Goal: Information Seeking & Learning: Learn about a topic

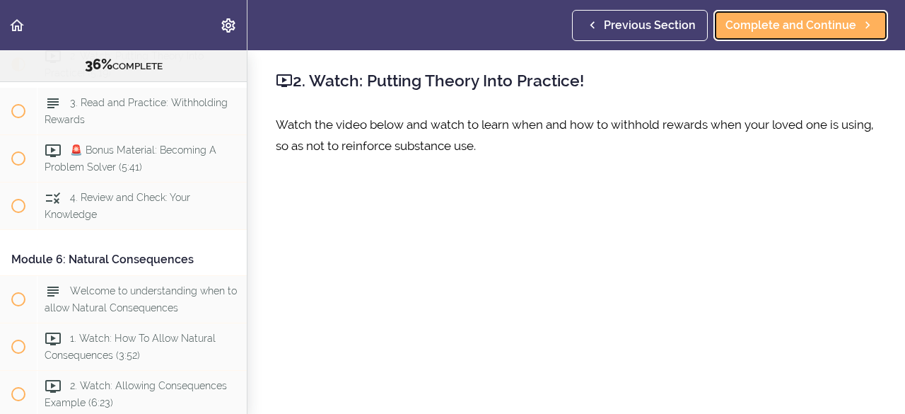
scroll to position [139, 0]
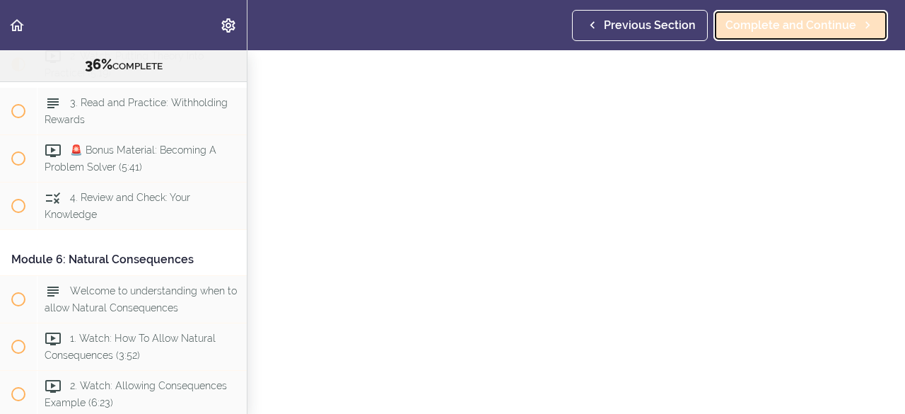
click at [786, 30] on span "Complete and Continue" at bounding box center [791, 25] width 131 height 17
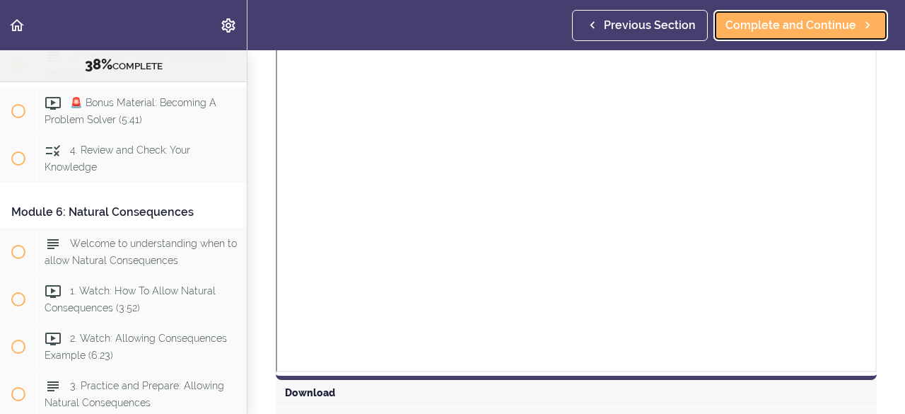
scroll to position [924, 0]
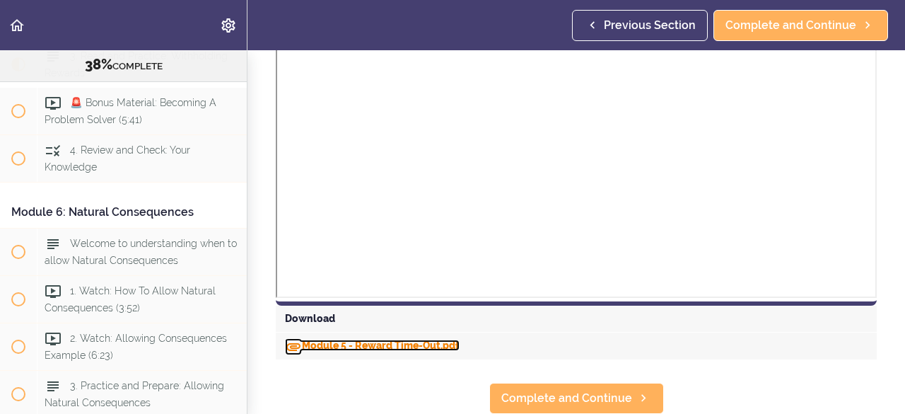
click at [438, 339] on link "Module 5 - Reward Time-Out.pdf" at bounding box center [372, 344] width 175 height 11
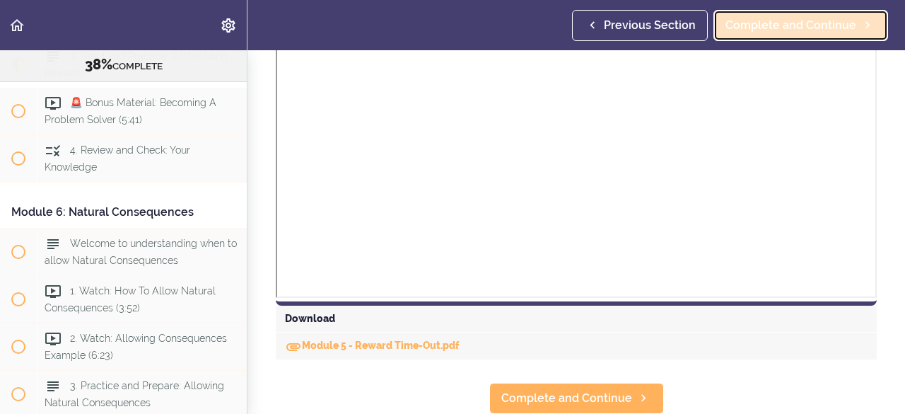
click at [861, 16] on link "Complete and Continue" at bounding box center [801, 25] width 175 height 31
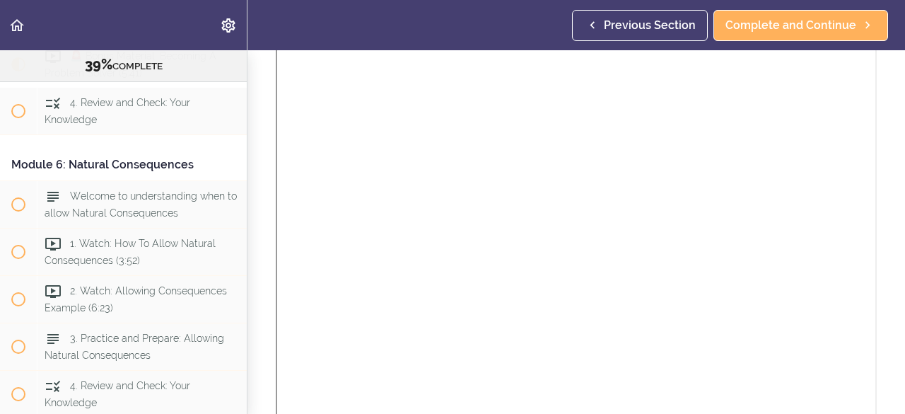
scroll to position [2027, 0]
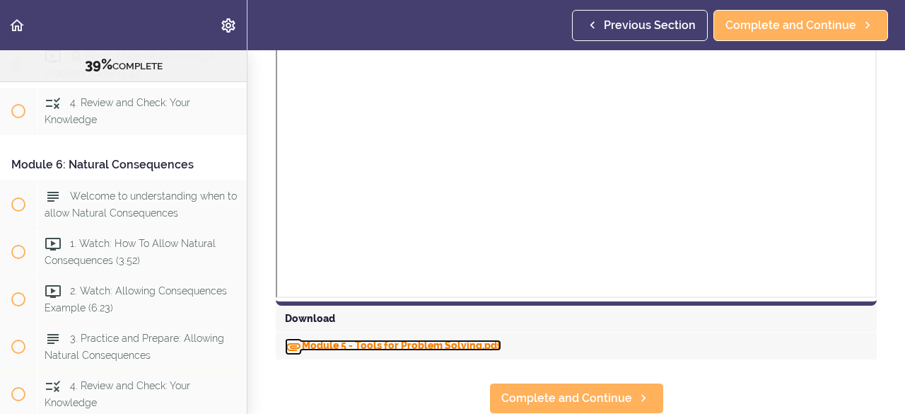
click at [477, 339] on link "Module 5 - Tools for Problem Solving.pdf" at bounding box center [393, 344] width 216 height 11
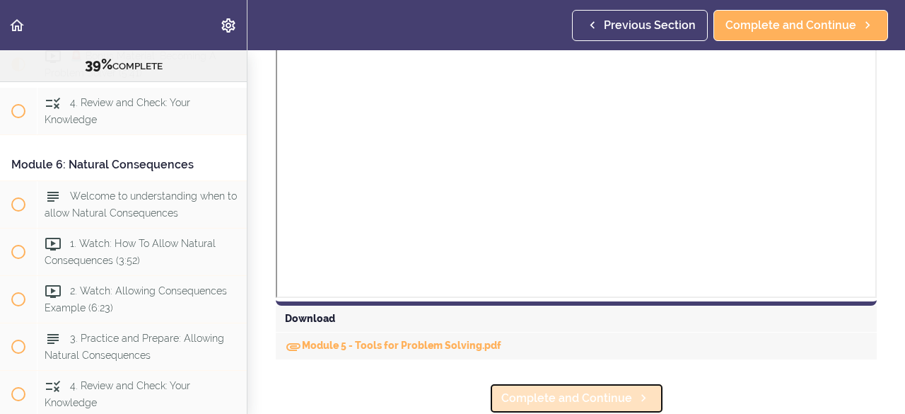
click at [568, 390] on span "Complete and Continue" at bounding box center [566, 398] width 131 height 17
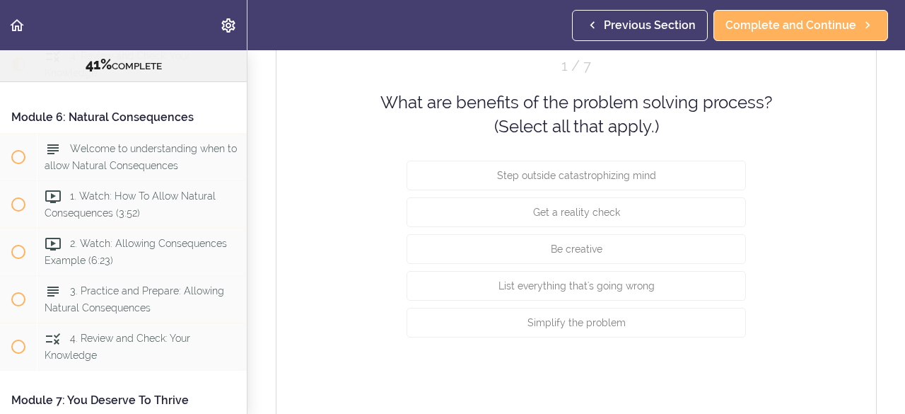
scroll to position [1153, 0]
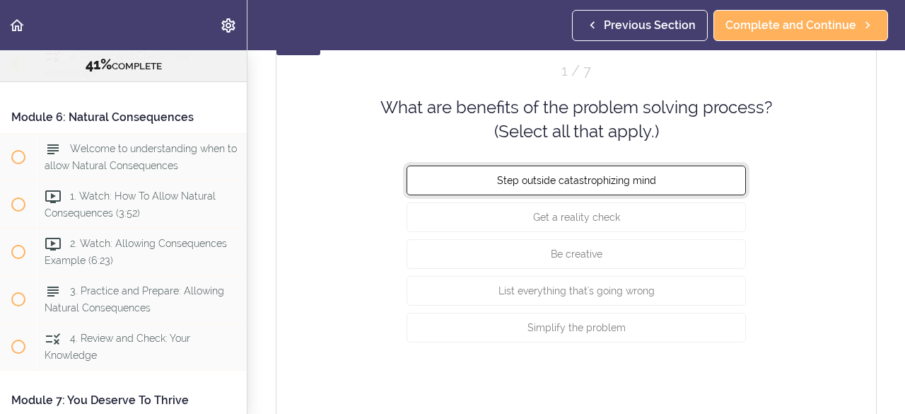
click at [628, 178] on span "Step outside catastrophizing mind" at bounding box center [576, 179] width 159 height 11
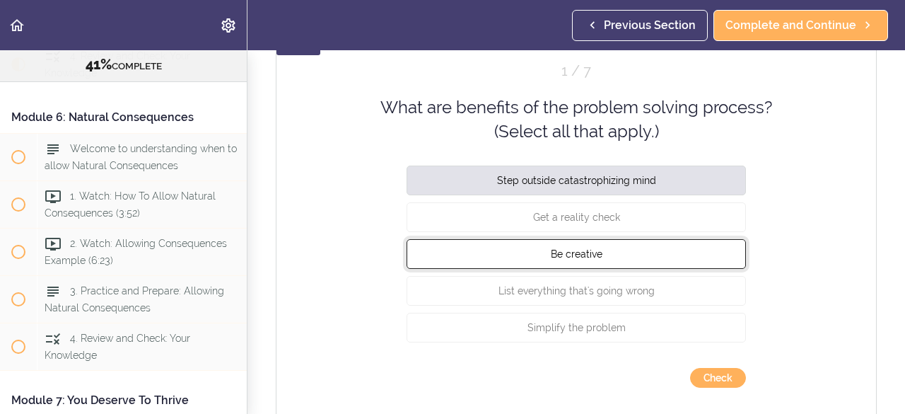
click at [604, 252] on button "Be creative" at bounding box center [576, 253] width 339 height 30
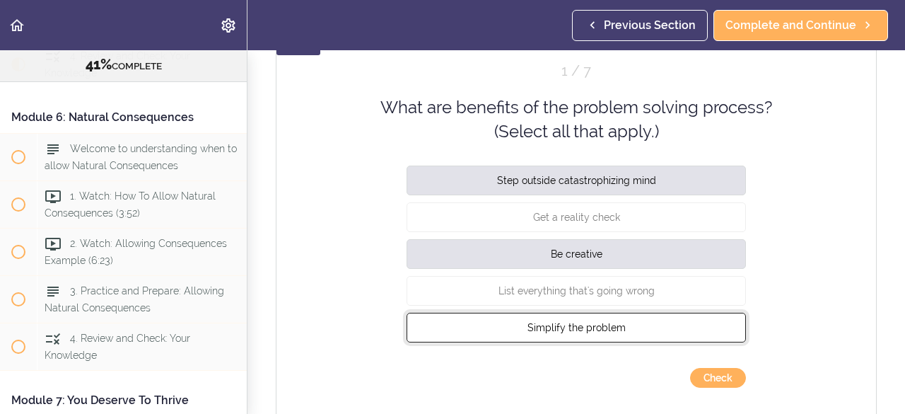
click at [588, 330] on span "Simplify the problem" at bounding box center [577, 326] width 98 height 11
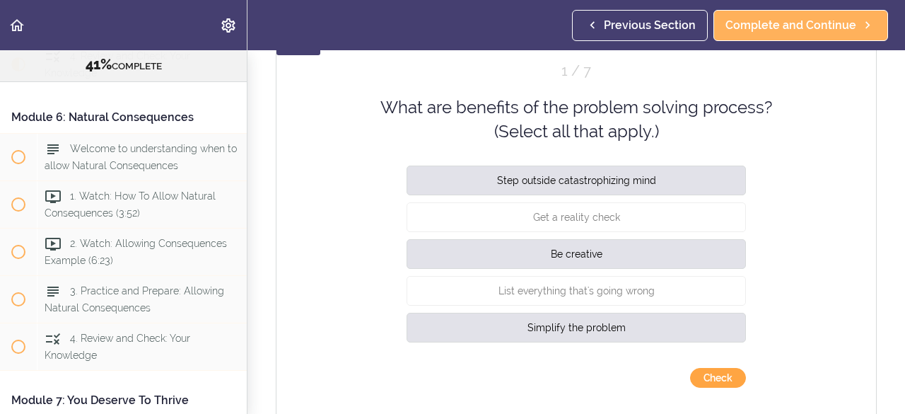
click at [697, 375] on button "Check" at bounding box center [718, 378] width 56 height 20
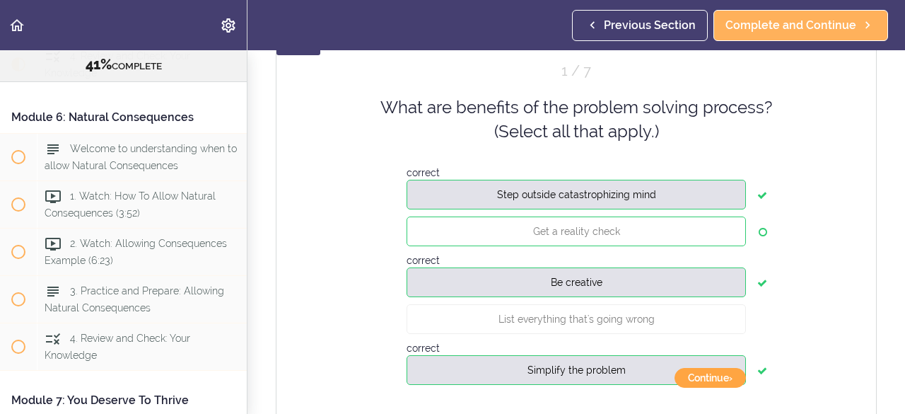
click at [697, 375] on button "Continue ›" at bounding box center [710, 378] width 71 height 20
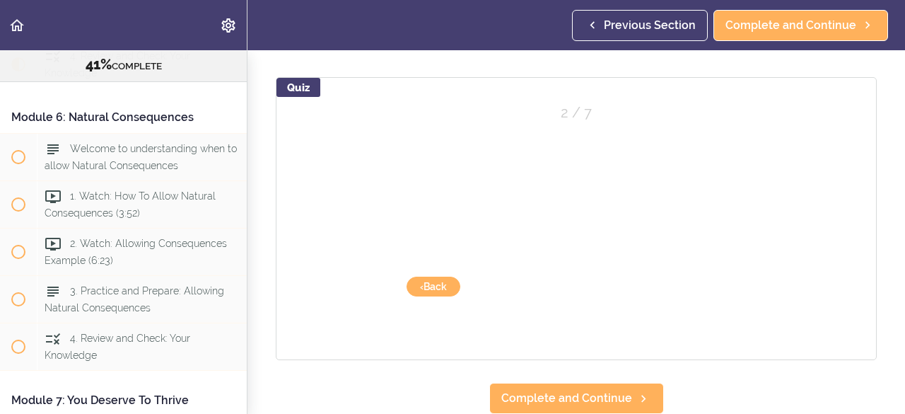
scroll to position [1121, 0]
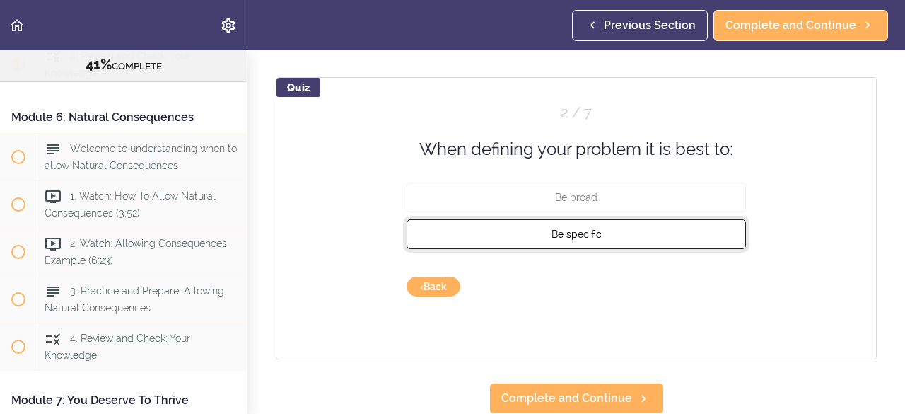
click at [642, 220] on button "Be specific" at bounding box center [576, 234] width 339 height 30
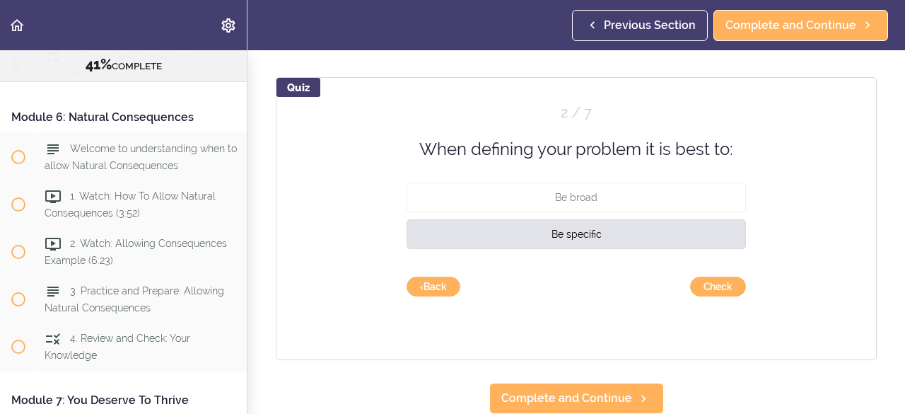
click at [721, 287] on div "Quiz 2 / 7 When defining your problem it is best to: Be broad Be specific Check…" at bounding box center [576, 218] width 601 height 283
click at [721, 283] on button "Check" at bounding box center [718, 287] width 56 height 20
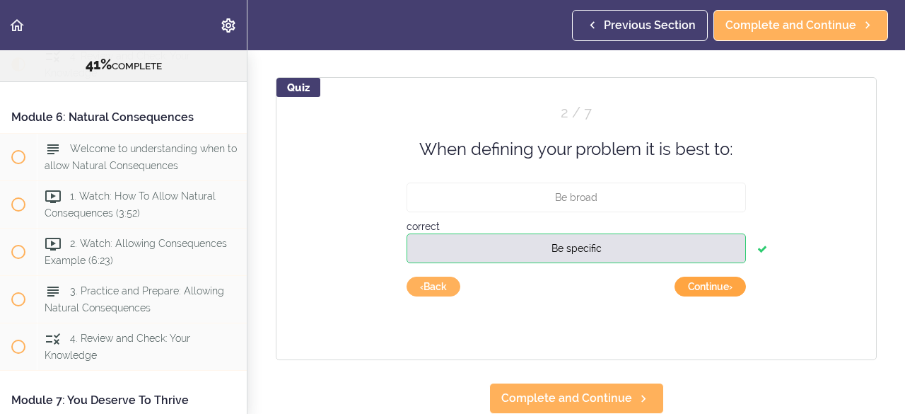
click at [716, 277] on button "Continue ›" at bounding box center [710, 287] width 71 height 20
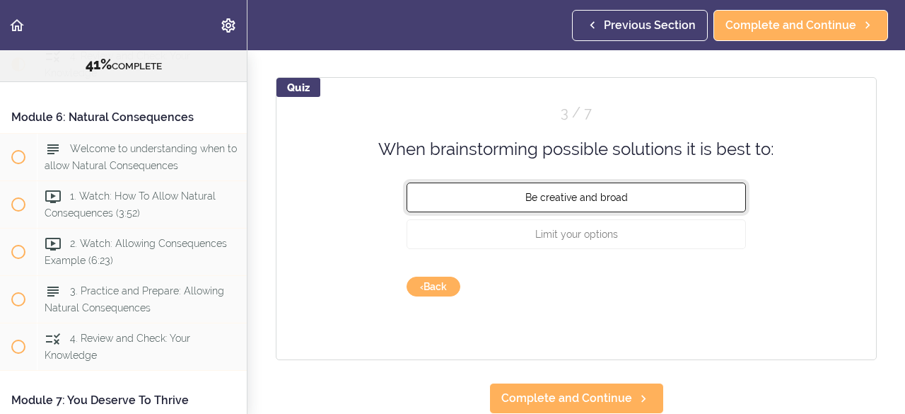
click at [653, 182] on button "Be creative and broad" at bounding box center [576, 197] width 339 height 30
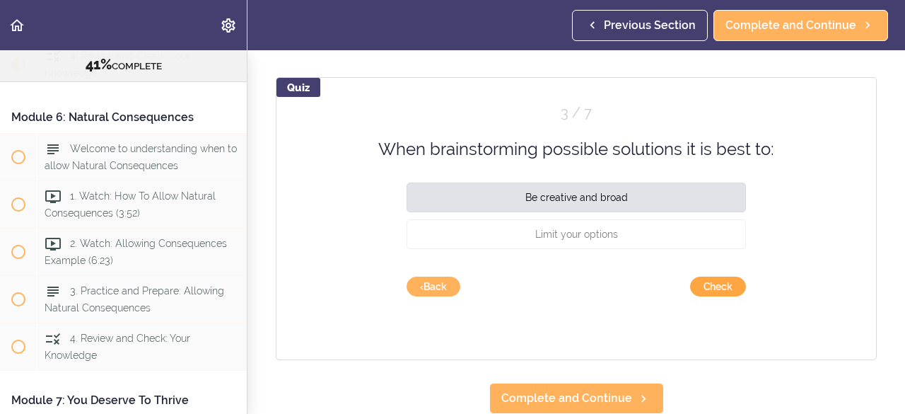
click at [711, 277] on button "Check" at bounding box center [718, 287] width 56 height 20
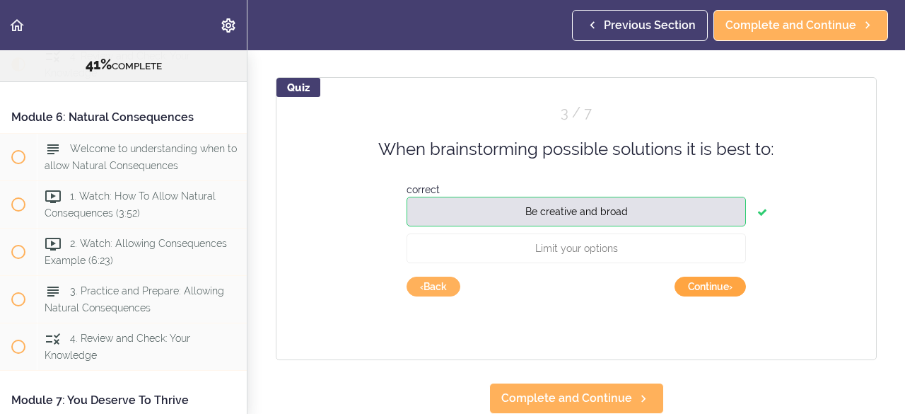
click at [711, 277] on button "Continue ›" at bounding box center [710, 287] width 71 height 20
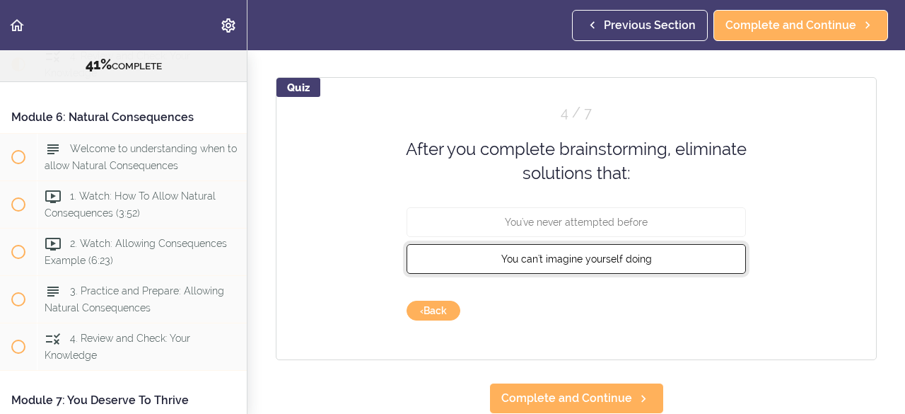
click at [697, 250] on button "You can't imagine yourself doing" at bounding box center [576, 258] width 339 height 30
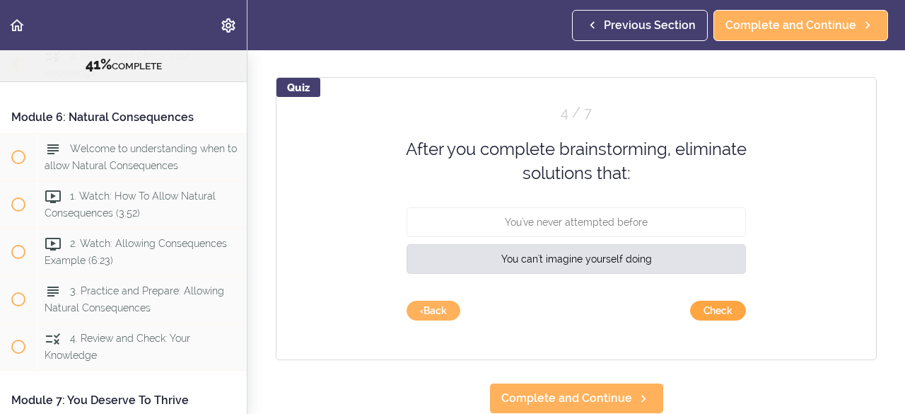
click at [716, 301] on button "Check" at bounding box center [718, 311] width 56 height 20
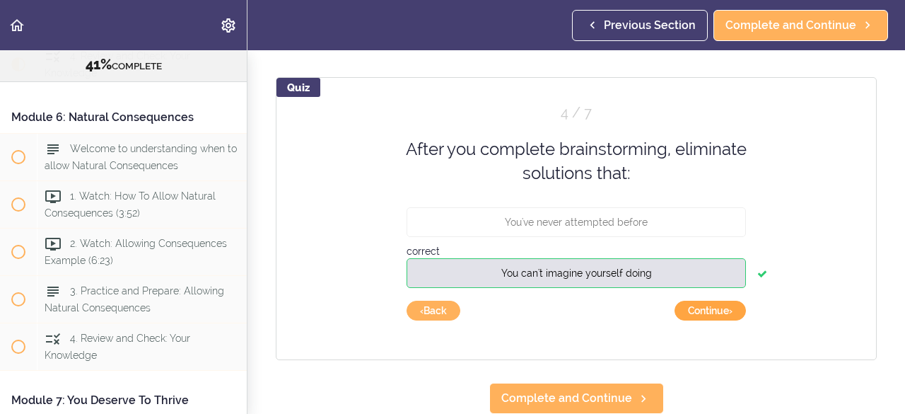
click at [716, 301] on button "Continue ›" at bounding box center [710, 311] width 71 height 20
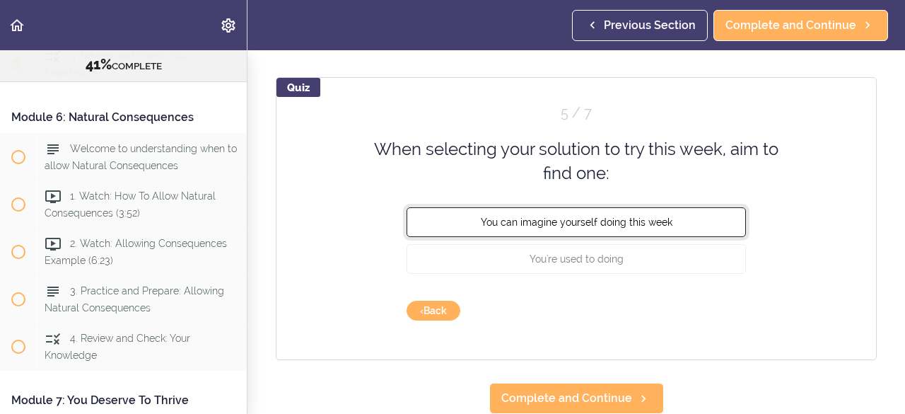
click at [694, 207] on button "You can imagine yourself doing this week" at bounding box center [576, 222] width 339 height 30
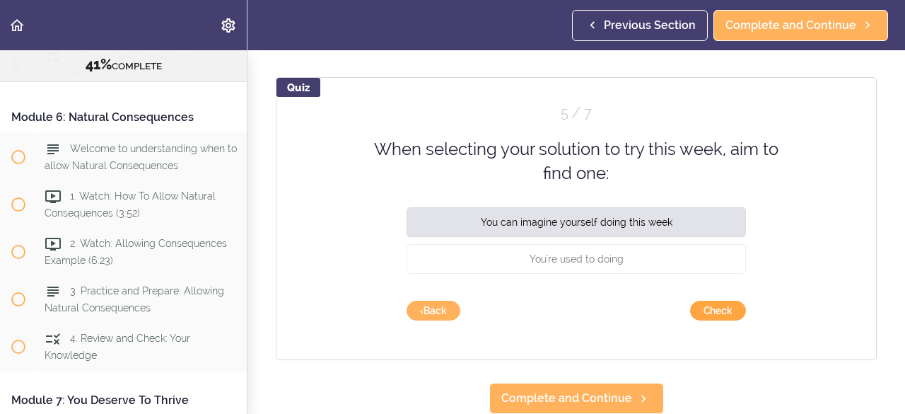
click at [719, 301] on button "Check" at bounding box center [718, 311] width 56 height 20
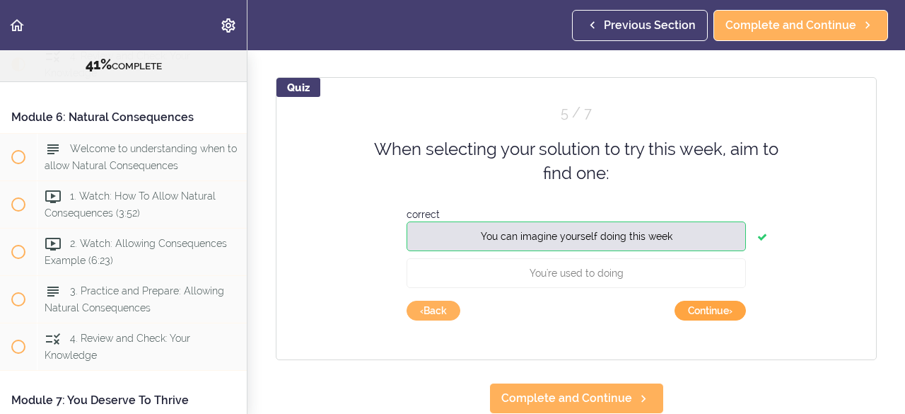
click at [719, 301] on button "Continue ›" at bounding box center [710, 311] width 71 height 20
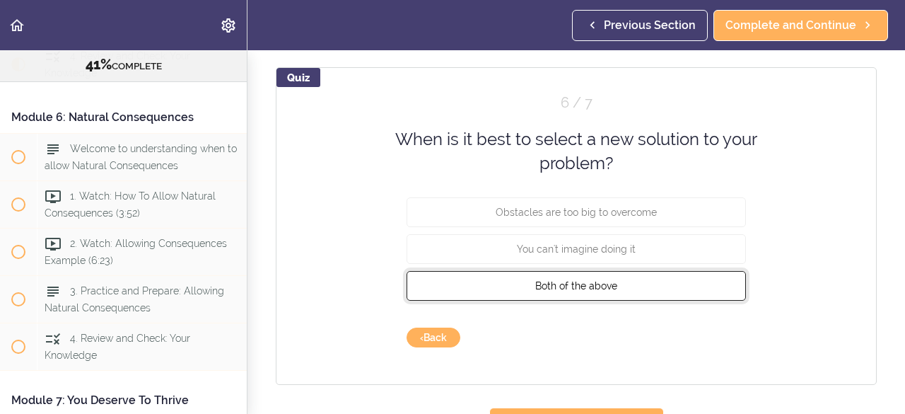
click at [641, 284] on button "Both of the above" at bounding box center [576, 285] width 339 height 30
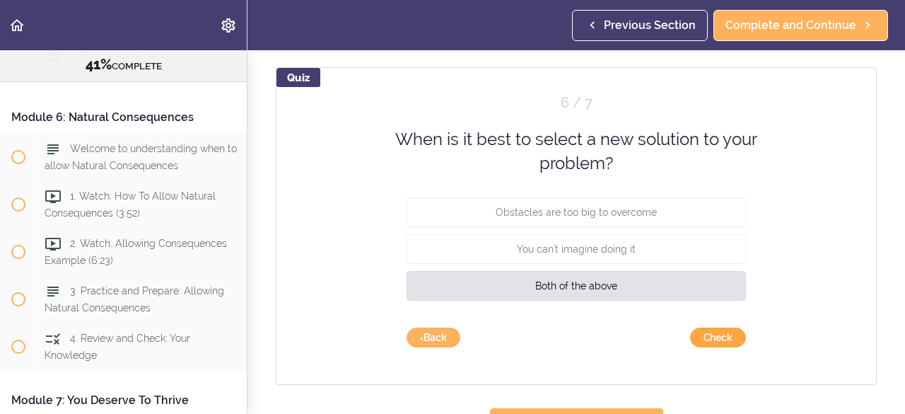
click at [713, 337] on button "Check" at bounding box center [718, 337] width 56 height 20
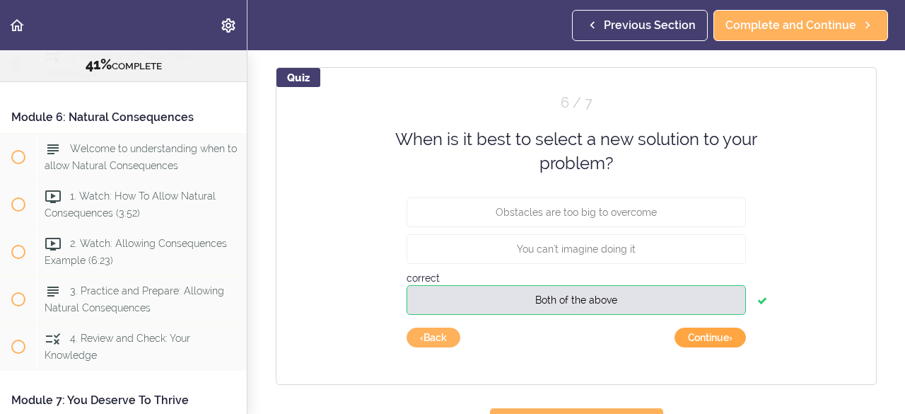
click at [713, 337] on button "Continue ›" at bounding box center [710, 337] width 71 height 20
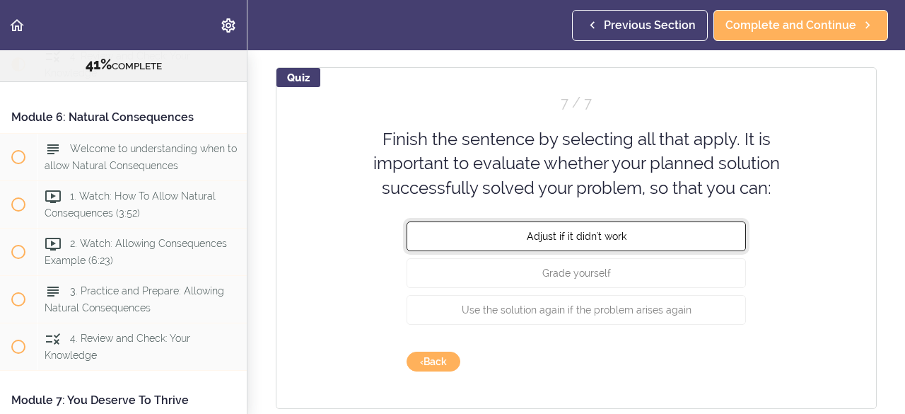
click at [681, 244] on button "Adjust if it didn't work" at bounding box center [576, 236] width 339 height 30
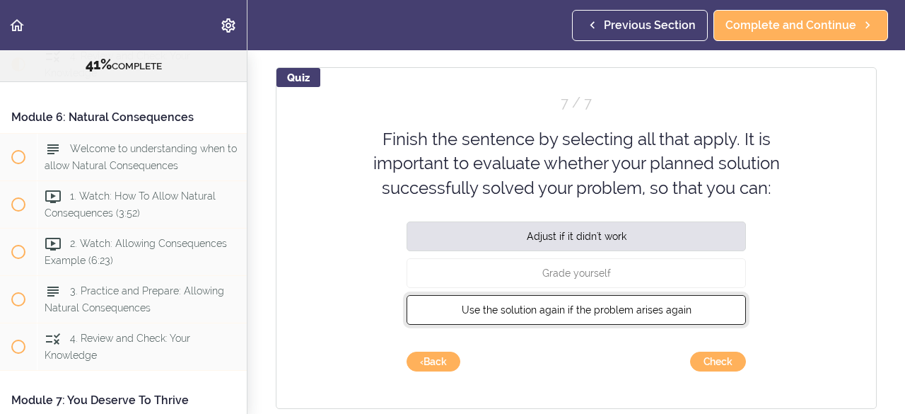
click at [658, 318] on button "Use the solution again if the problem arises again" at bounding box center [576, 310] width 339 height 30
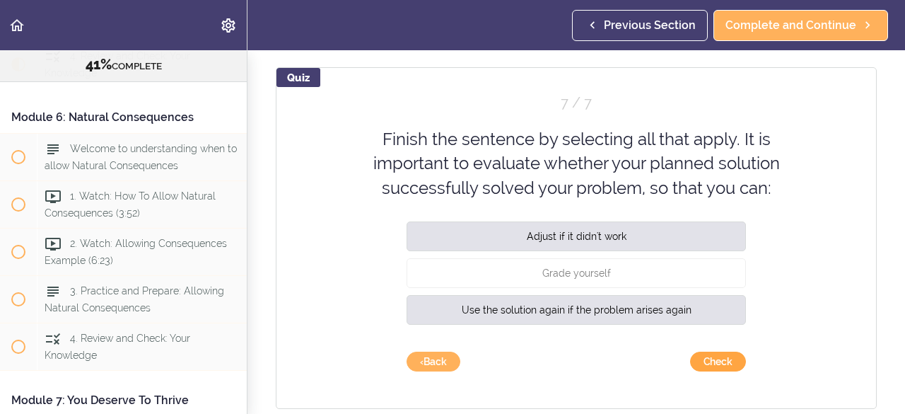
click at [710, 361] on button "Check" at bounding box center [718, 361] width 56 height 20
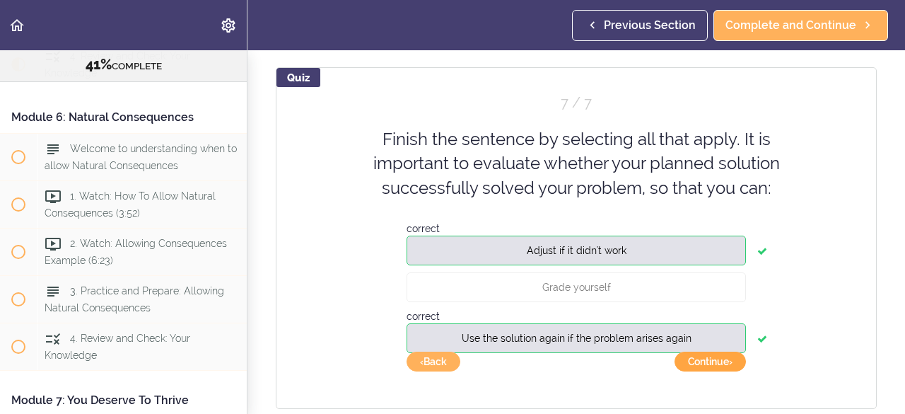
click at [710, 361] on button "Continue ›" at bounding box center [710, 361] width 71 height 20
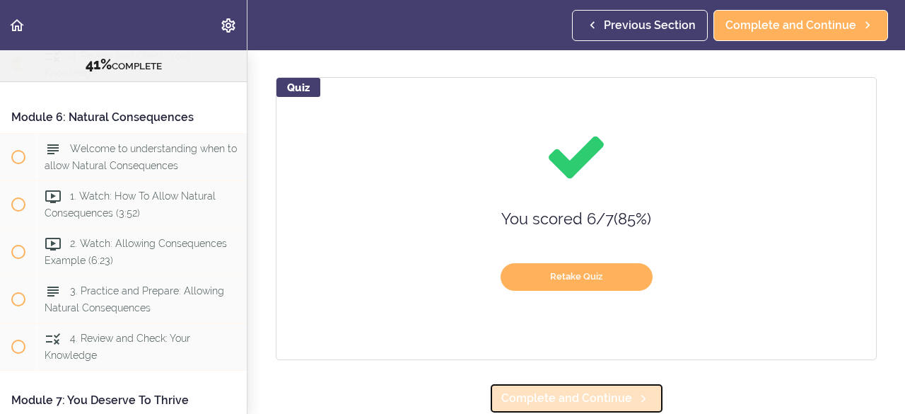
click at [614, 383] on link "Complete and Continue" at bounding box center [576, 398] width 175 height 31
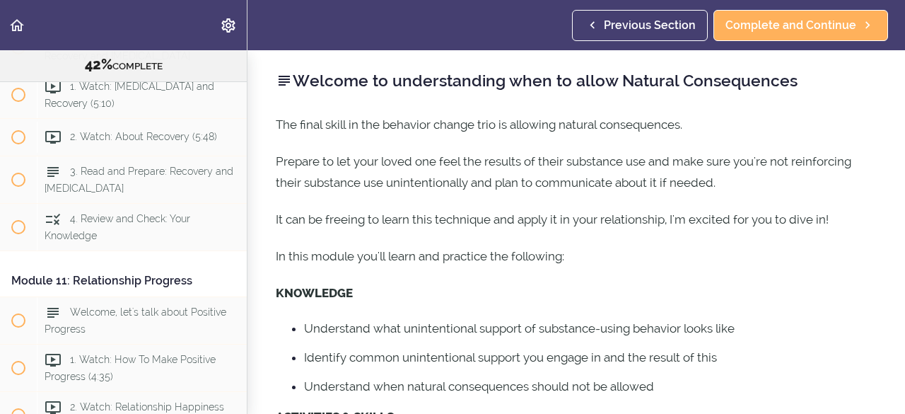
scroll to position [2939, 0]
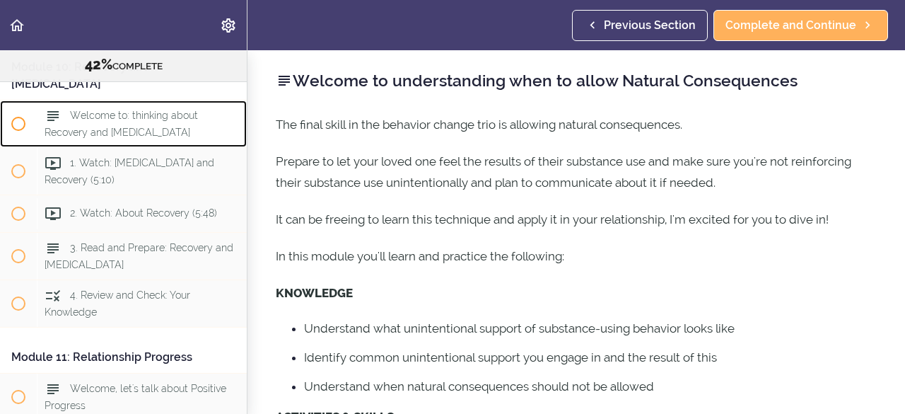
click at [160, 147] on div "Welcome to: thinking about Recovery and [MEDICAL_DATA]" at bounding box center [142, 123] width 210 height 47
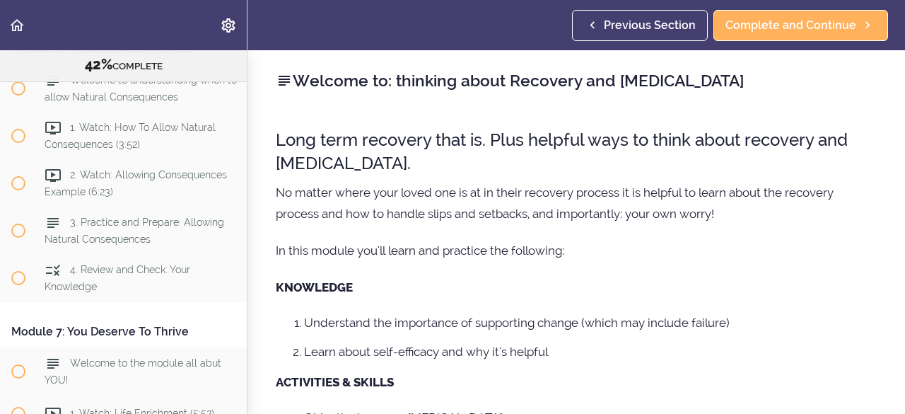
scroll to position [1701, 0]
